Goal: Information Seeking & Learning: Compare options

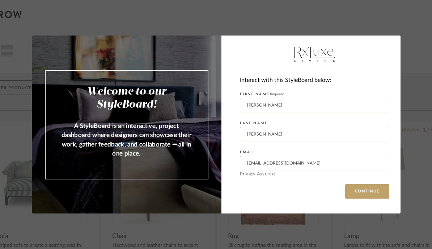
click at [302, 108] on input "[PERSON_NAME]" at bounding box center [315, 105] width 150 height 14
click at [367, 196] on button "CONTINUE" at bounding box center [368, 191] width 44 height 14
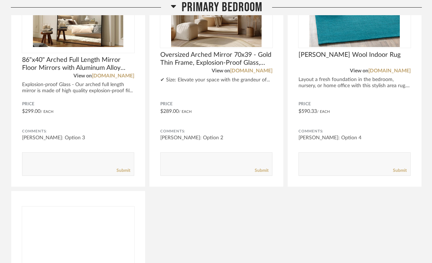
scroll to position [759, 0]
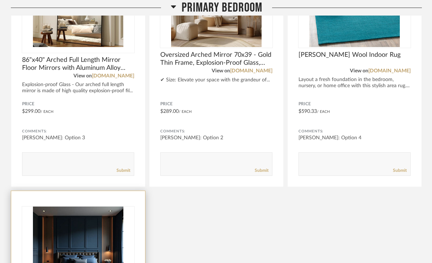
click at [0, 0] on img at bounding box center [0, 0] width 0 height 0
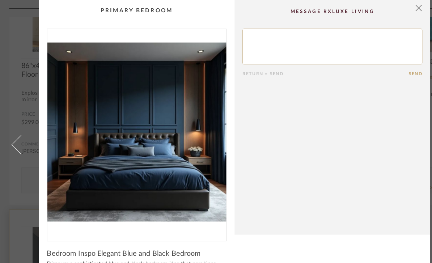
scroll to position [0, 0]
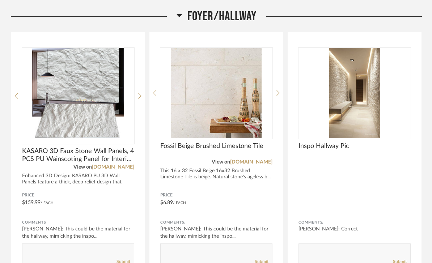
scroll to position [1214, 0]
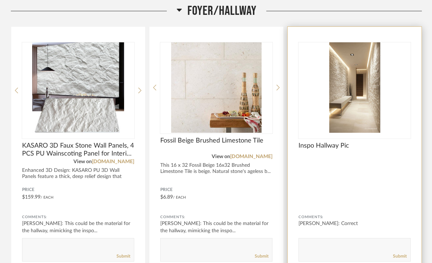
click at [0, 0] on img at bounding box center [0, 0] width 0 height 0
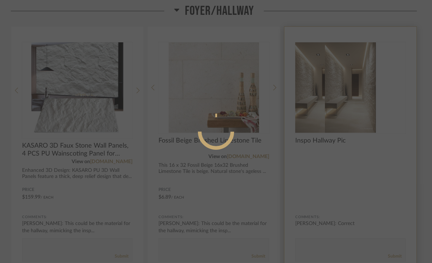
scroll to position [0, 0]
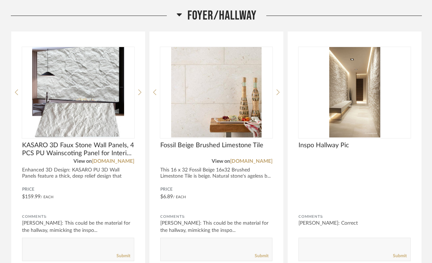
scroll to position [1209, 0]
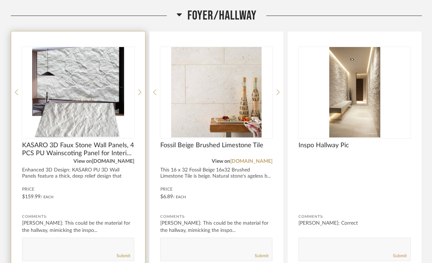
click at [119, 159] on link "[DOMAIN_NAME]" at bounding box center [113, 161] width 42 height 5
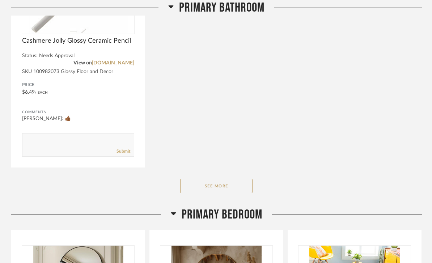
scroll to position [465, 0]
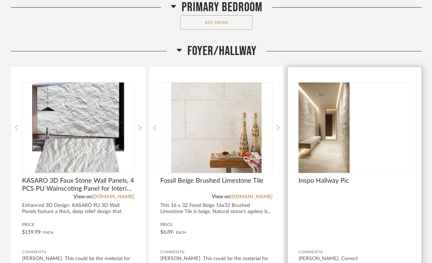
scroll to position [1174, 0]
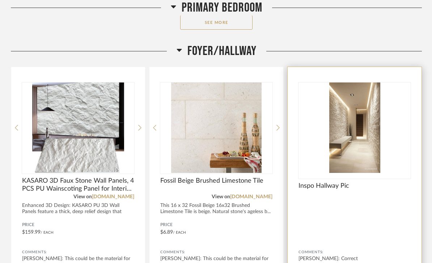
click at [0, 0] on img at bounding box center [0, 0] width 0 height 0
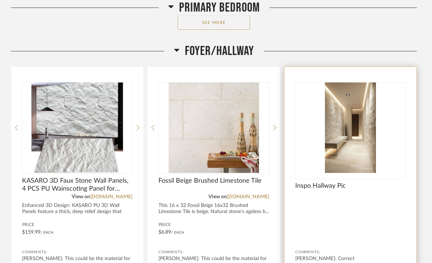
scroll to position [0, 0]
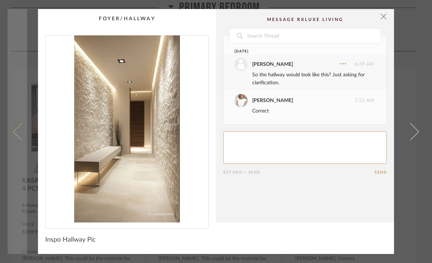
click at [19, 133] on span at bounding box center [21, 131] width 17 height 17
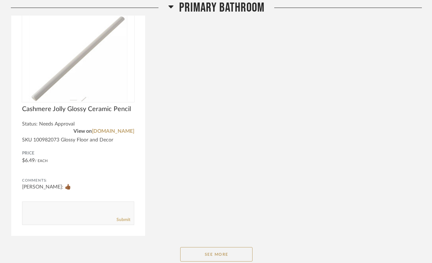
scroll to position [387, 0]
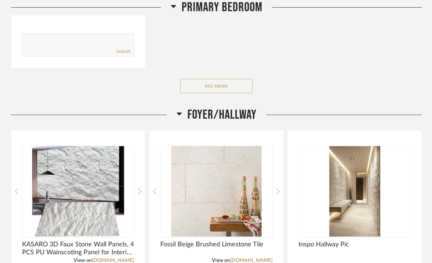
scroll to position [1116, 0]
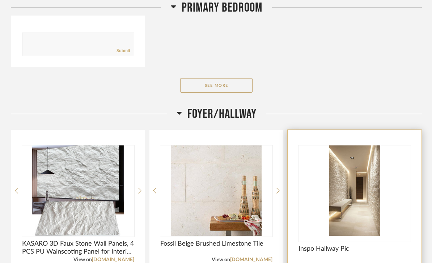
click at [0, 0] on img at bounding box center [0, 0] width 0 height 0
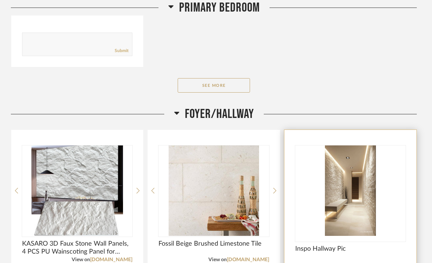
scroll to position [0, 0]
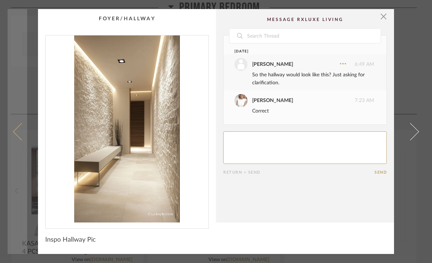
click at [16, 130] on span at bounding box center [21, 131] width 17 height 17
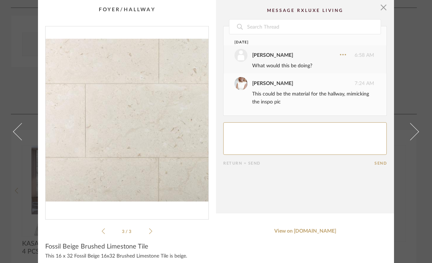
scroll to position [3, 0]
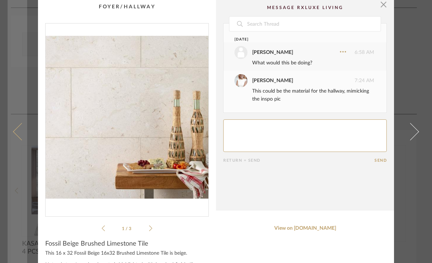
click at [18, 132] on link at bounding box center [18, 131] width 20 height 263
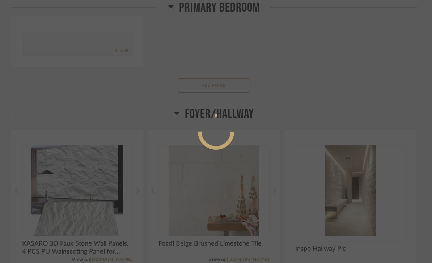
scroll to position [0, 0]
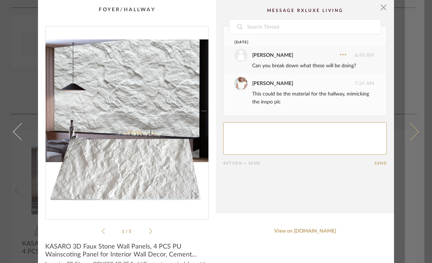
click at [418, 146] on link at bounding box center [415, 131] width 20 height 263
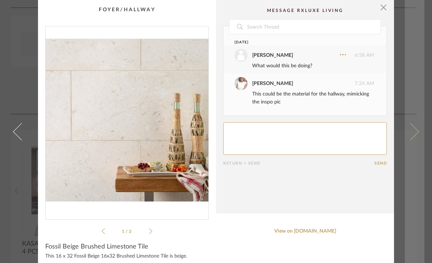
click at [425, 150] on link at bounding box center [415, 131] width 20 height 263
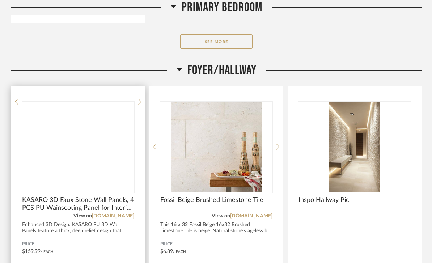
scroll to position [1155, 0]
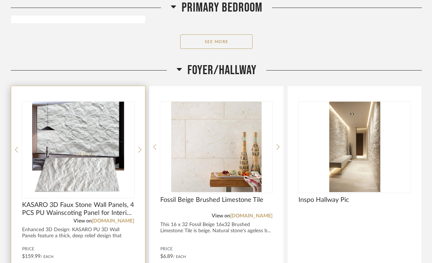
click at [0, 0] on img at bounding box center [0, 0] width 0 height 0
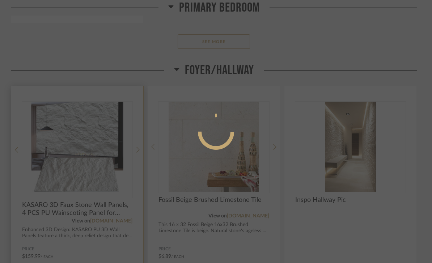
scroll to position [0, 0]
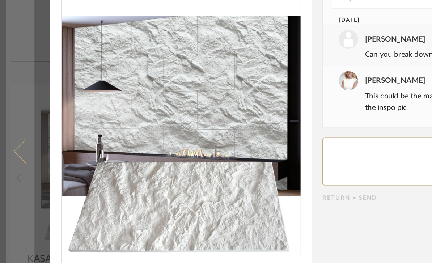
click at [18, 123] on span at bounding box center [21, 131] width 17 height 17
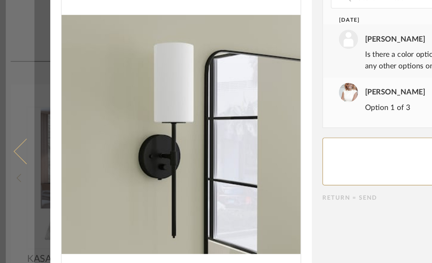
click at [21, 123] on span at bounding box center [21, 131] width 17 height 17
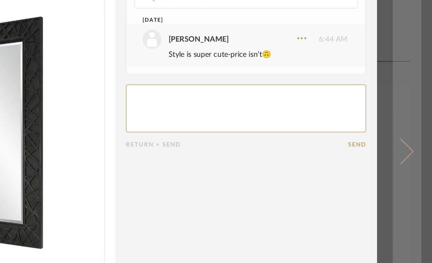
click at [402, 123] on span at bounding box center [410, 131] width 17 height 17
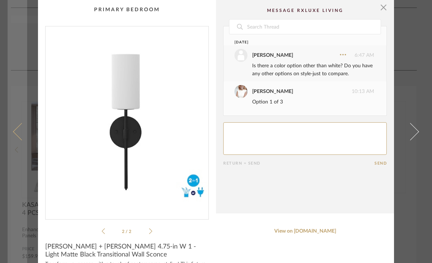
click at [25, 54] on link at bounding box center [18, 131] width 20 height 263
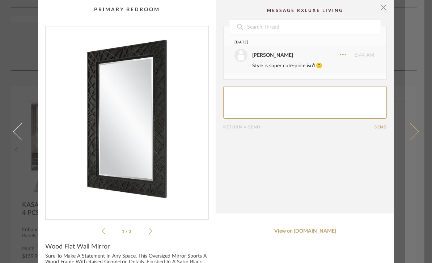
click at [405, 6] on link at bounding box center [415, 131] width 20 height 263
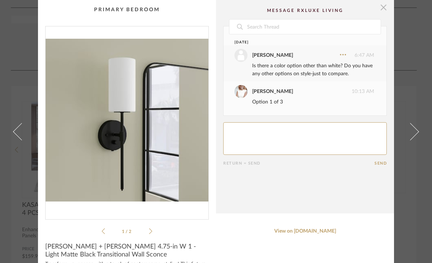
click at [387, 7] on span "button" at bounding box center [384, 7] width 14 height 14
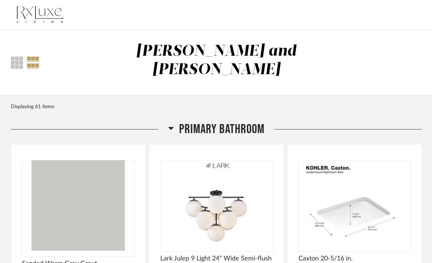
scroll to position [1155, 0]
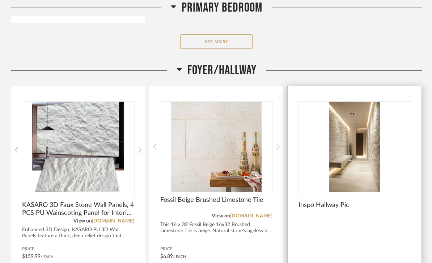
click at [0, 0] on img at bounding box center [0, 0] width 0 height 0
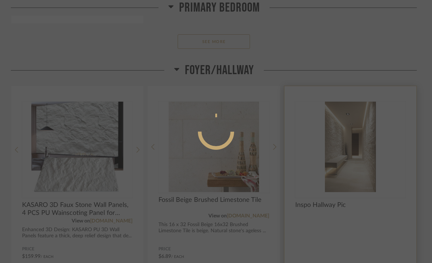
scroll to position [0, 0]
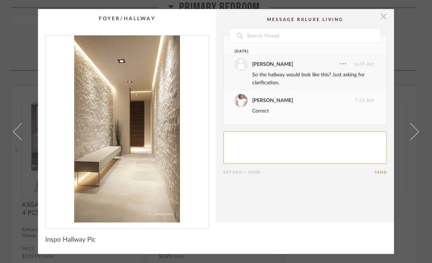
click at [383, 23] on span "button" at bounding box center [384, 16] width 14 height 14
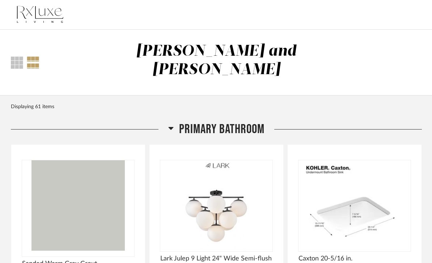
scroll to position [1155, 0]
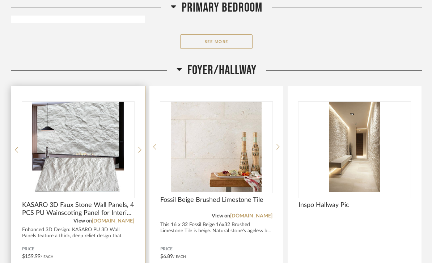
click at [43, 147] on img "0" at bounding box center [78, 147] width 112 height 91
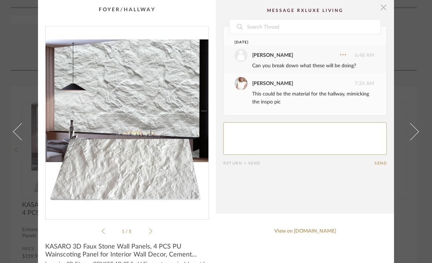
click at [384, 8] on span "button" at bounding box center [384, 7] width 14 height 14
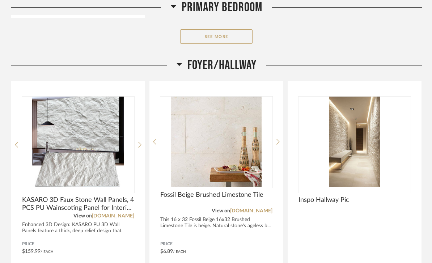
scroll to position [1160, 0]
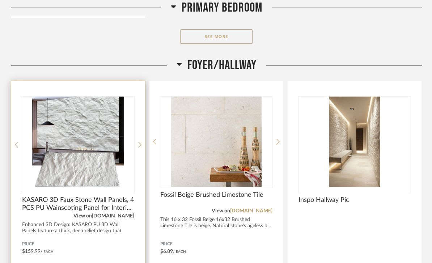
click at [116, 214] on link "[DOMAIN_NAME]" at bounding box center [113, 216] width 42 height 5
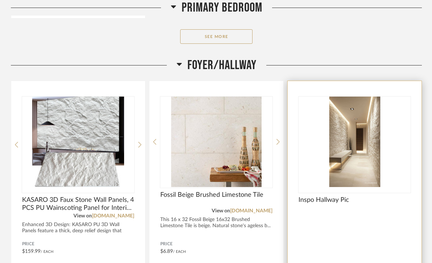
click at [348, 138] on img "0" at bounding box center [355, 142] width 112 height 91
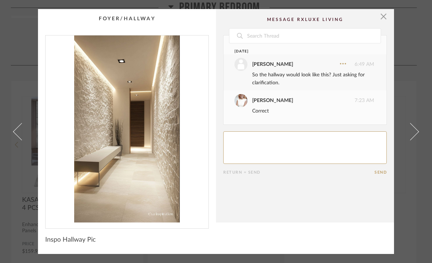
click at [104, 104] on img "0" at bounding box center [127, 128] width 163 height 187
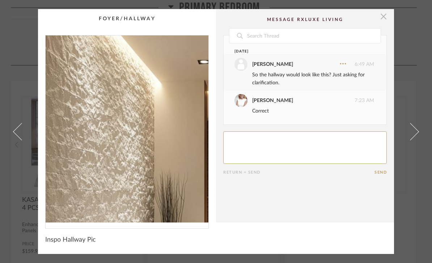
click at [387, 21] on span "button" at bounding box center [384, 16] width 14 height 14
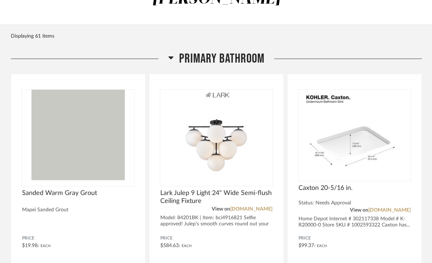
scroll to position [68, 0]
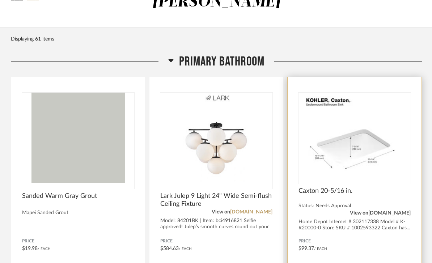
click at [386, 211] on link "[DOMAIN_NAME]" at bounding box center [390, 213] width 42 height 5
click at [336, 187] on span "Caxton 20-5/16 in." at bounding box center [355, 191] width 112 height 8
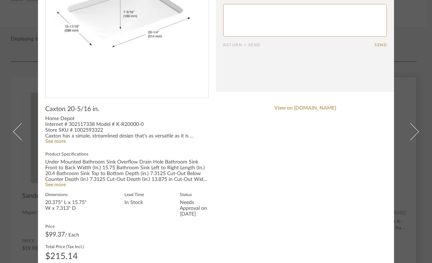
scroll to position [124, 0]
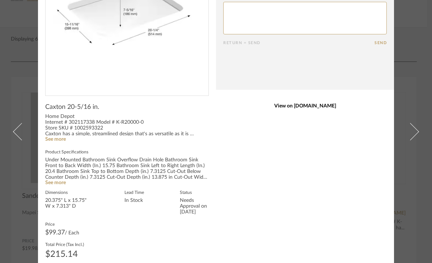
click at [304, 104] on link "View on [DOMAIN_NAME]" at bounding box center [305, 106] width 164 height 6
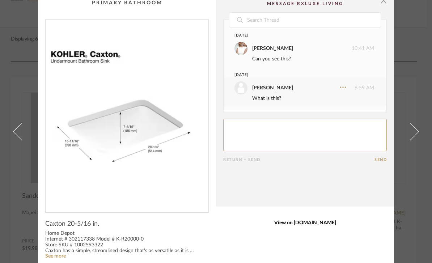
scroll to position [5, 0]
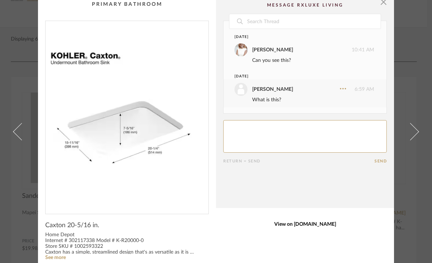
click at [289, 225] on link "View on [DOMAIN_NAME]" at bounding box center [305, 225] width 164 height 6
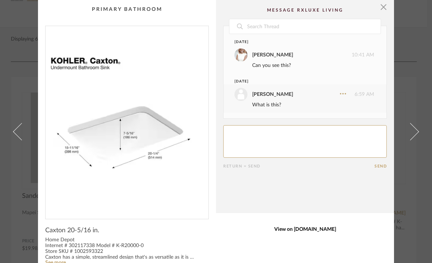
scroll to position [1, 0]
click at [385, 8] on span "button" at bounding box center [384, 6] width 14 height 14
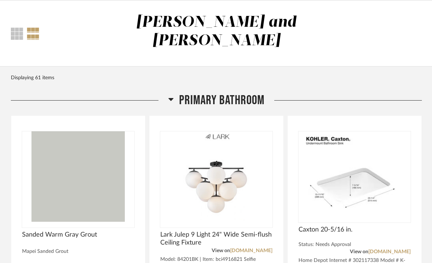
scroll to position [0, 0]
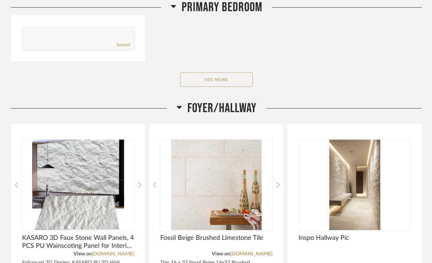
scroll to position [1117, 0]
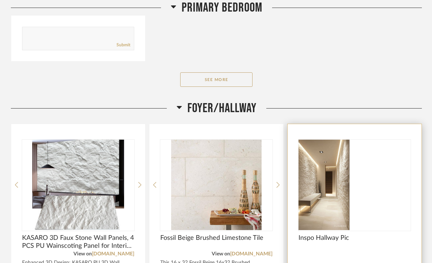
click at [0, 0] on img at bounding box center [0, 0] width 0 height 0
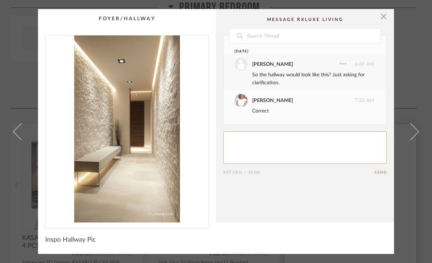
scroll to position [0, 0]
click at [99, 179] on img "0" at bounding box center [127, 128] width 163 height 187
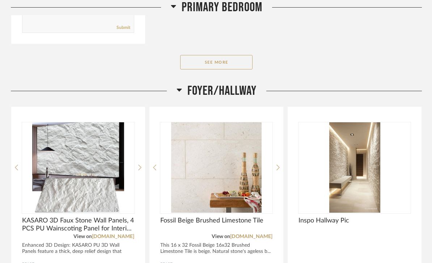
scroll to position [1134, 0]
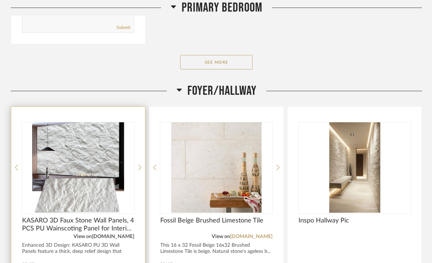
click at [113, 234] on link "[DOMAIN_NAME]" at bounding box center [113, 236] width 42 height 5
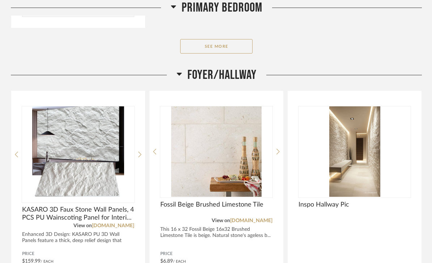
scroll to position [1150, 0]
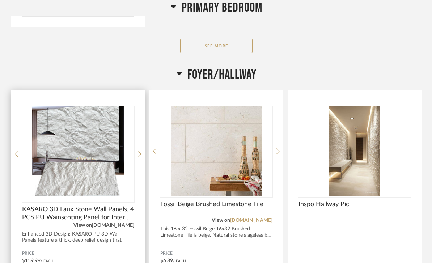
click at [118, 223] on link "[DOMAIN_NAME]" at bounding box center [113, 225] width 42 height 5
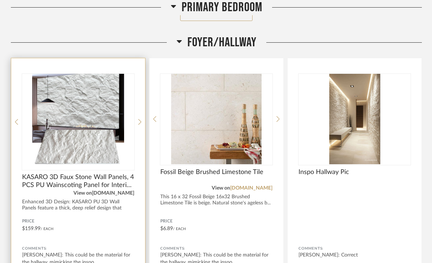
scroll to position [1182, 0]
click at [113, 191] on link "[DOMAIN_NAME]" at bounding box center [113, 193] width 42 height 5
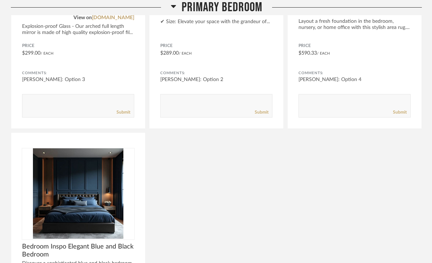
scroll to position [823, 0]
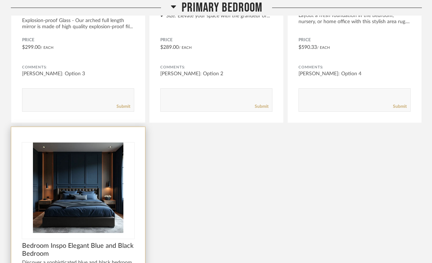
click at [82, 192] on img "0" at bounding box center [78, 188] width 112 height 91
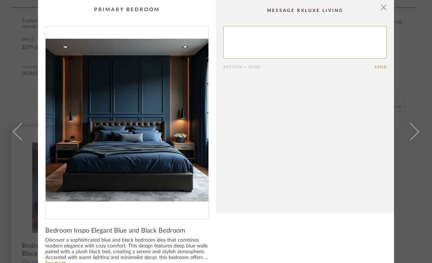
scroll to position [0, 0]
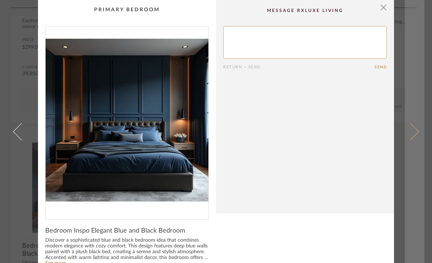
click at [420, 137] on link at bounding box center [415, 131] width 20 height 263
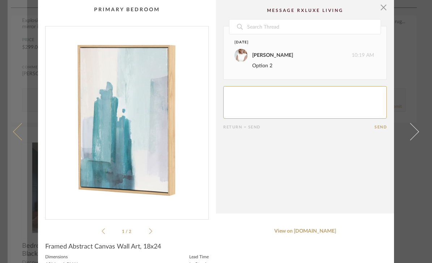
click at [25, 140] on span at bounding box center [21, 131] width 17 height 17
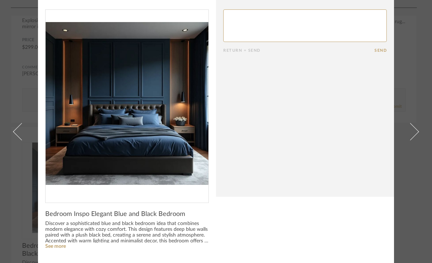
scroll to position [17, 0]
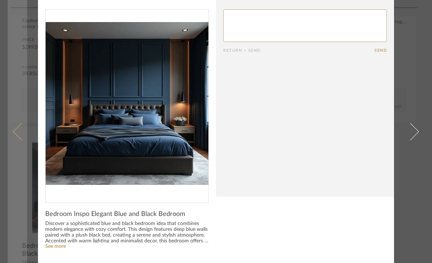
click at [22, 127] on span at bounding box center [21, 131] width 17 height 17
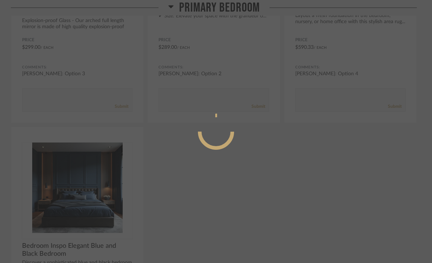
scroll to position [0, 0]
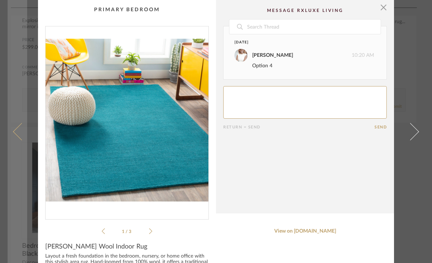
click at [24, 140] on span at bounding box center [21, 131] width 17 height 17
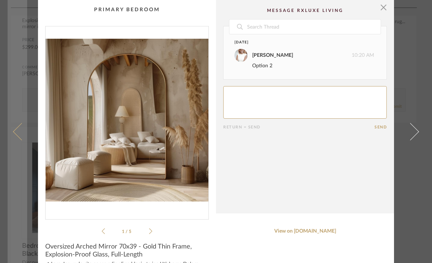
click at [24, 140] on span at bounding box center [21, 131] width 17 height 17
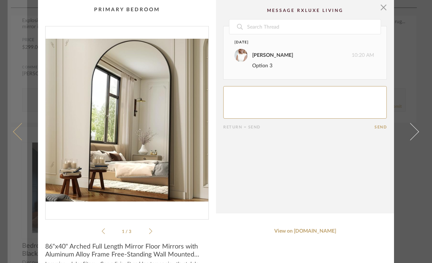
click at [20, 153] on link at bounding box center [18, 131] width 20 height 263
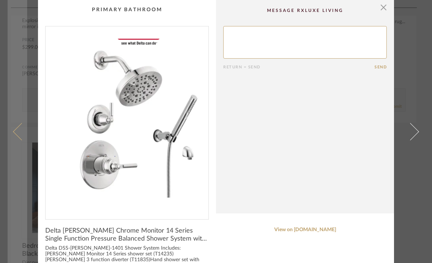
click at [20, 140] on span at bounding box center [21, 131] width 17 height 17
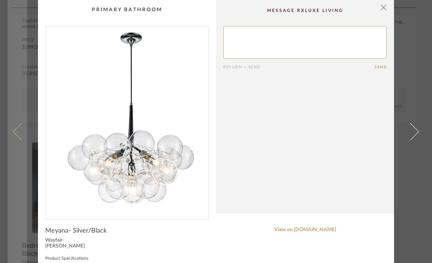
click at [25, 140] on span at bounding box center [21, 131] width 17 height 17
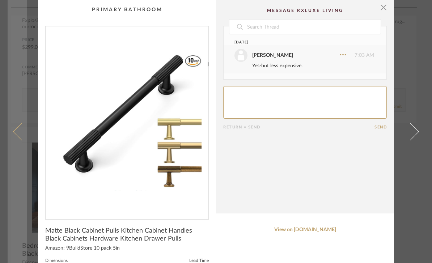
click at [21, 140] on span at bounding box center [21, 131] width 17 height 17
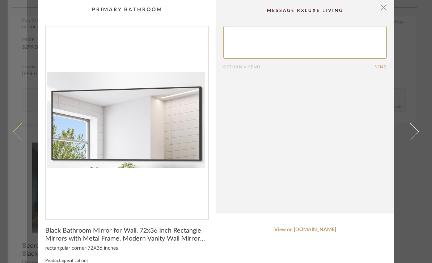
click at [21, 140] on span at bounding box center [21, 131] width 17 height 17
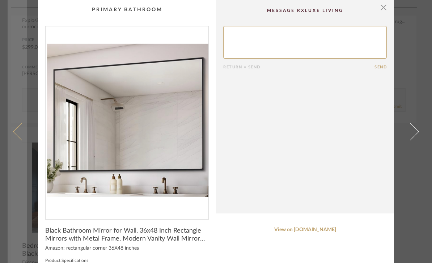
click at [21, 140] on span at bounding box center [21, 131] width 17 height 17
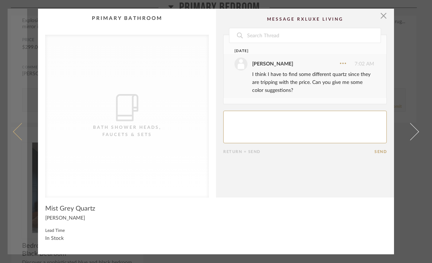
click at [24, 139] on link at bounding box center [18, 132] width 20 height 246
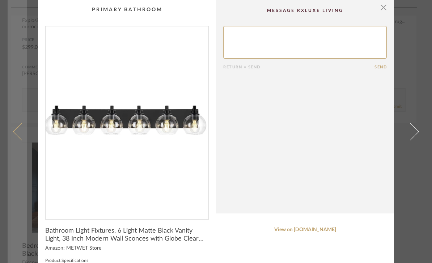
click at [23, 138] on span at bounding box center [21, 131] width 17 height 17
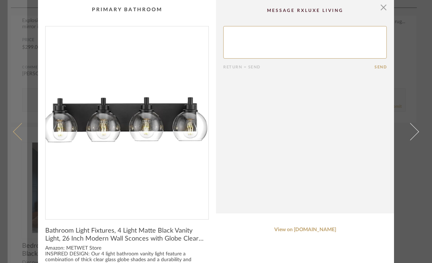
click at [20, 136] on link at bounding box center [18, 131] width 20 height 263
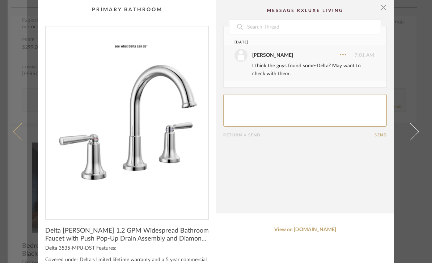
click at [18, 137] on link at bounding box center [18, 131] width 20 height 263
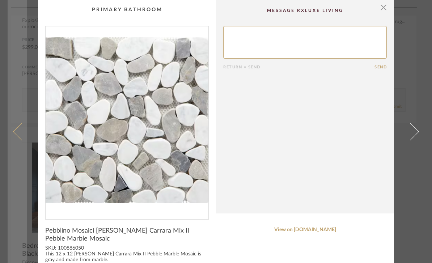
click at [18, 137] on link at bounding box center [18, 131] width 20 height 263
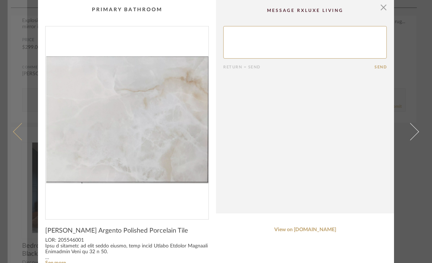
click at [19, 132] on link at bounding box center [18, 131] width 20 height 263
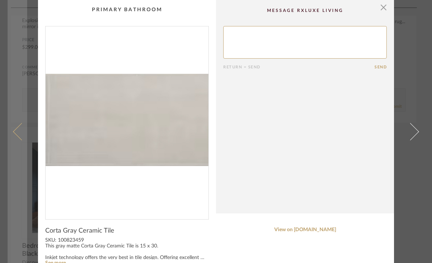
click at [20, 129] on link at bounding box center [18, 131] width 20 height 263
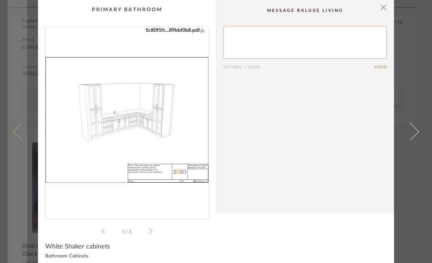
click at [25, 132] on link at bounding box center [18, 131] width 20 height 263
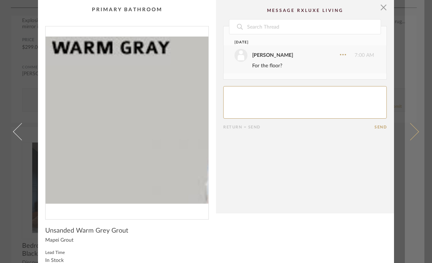
click at [418, 135] on link at bounding box center [415, 131] width 20 height 263
